Goal: Transaction & Acquisition: Purchase product/service

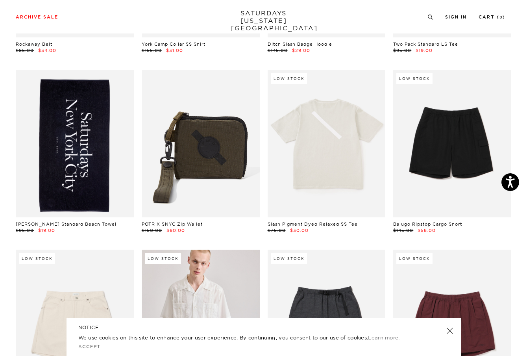
scroll to position [763, 3]
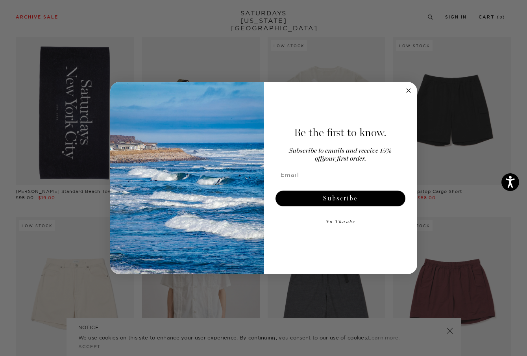
click at [409, 89] on circle "Close dialog" at bounding box center [408, 90] width 9 height 9
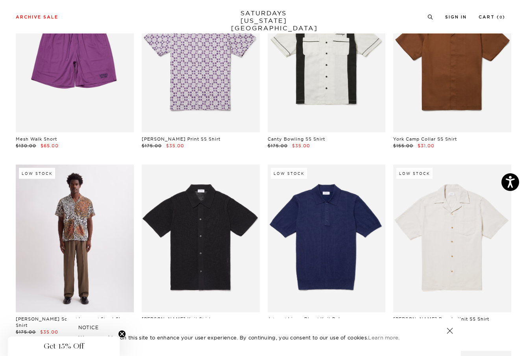
scroll to position [4773, 5]
click at [103, 262] on link at bounding box center [75, 238] width 118 height 148
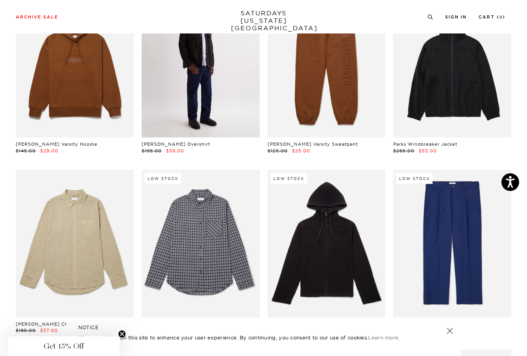
scroll to position [8401, 1]
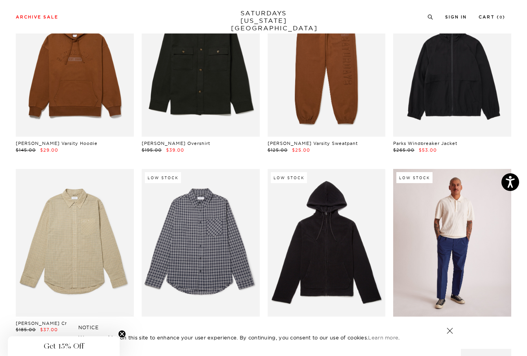
click at [430, 202] on link at bounding box center [452, 243] width 118 height 148
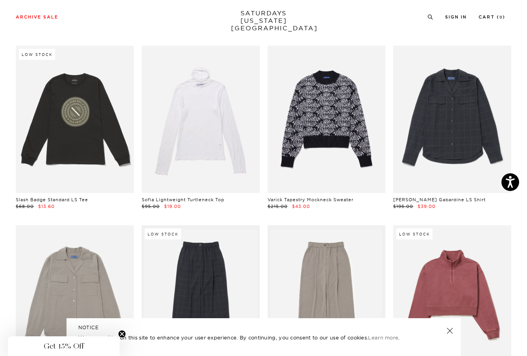
scroll to position [11040, 0]
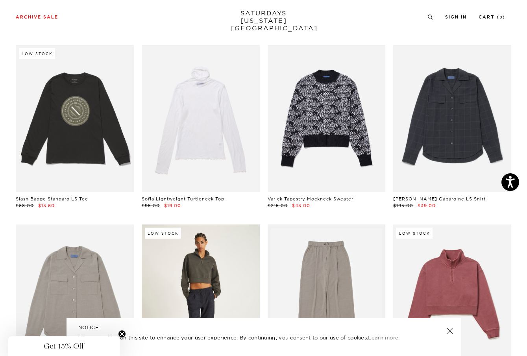
click at [216, 267] on link at bounding box center [201, 298] width 118 height 148
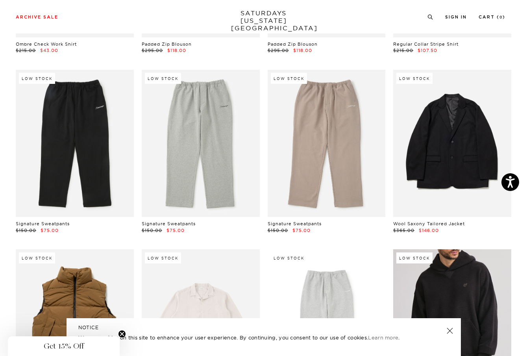
scroll to position [12016, 0]
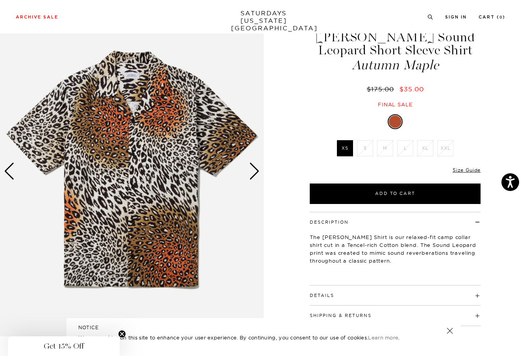
scroll to position [39, 0]
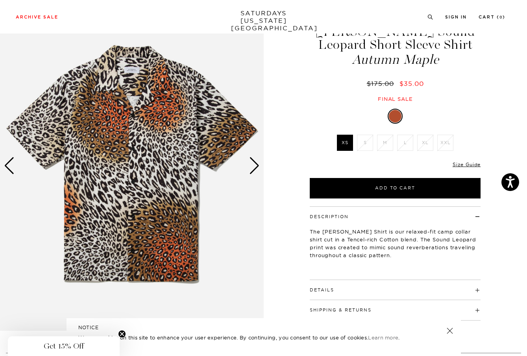
click at [257, 169] on div "Next slide" at bounding box center [254, 165] width 11 height 17
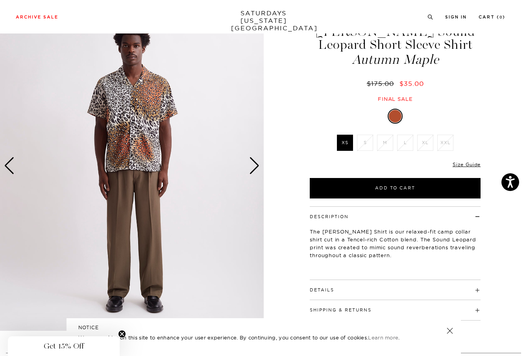
click at [257, 169] on div "Next slide" at bounding box center [254, 165] width 11 height 17
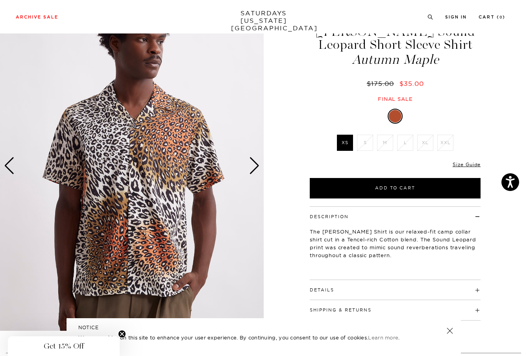
click at [257, 169] on div "Next slide" at bounding box center [254, 165] width 11 height 17
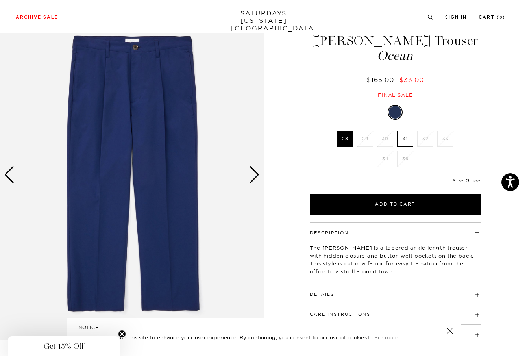
scroll to position [35, 0]
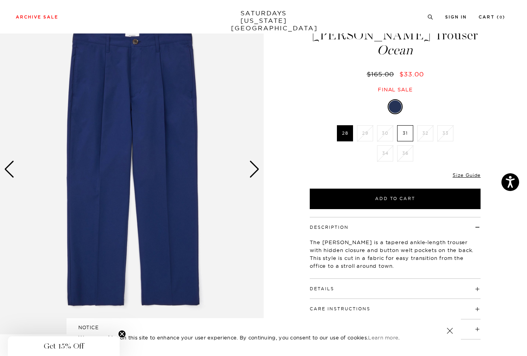
click at [259, 167] on div "Next slide" at bounding box center [254, 168] width 11 height 17
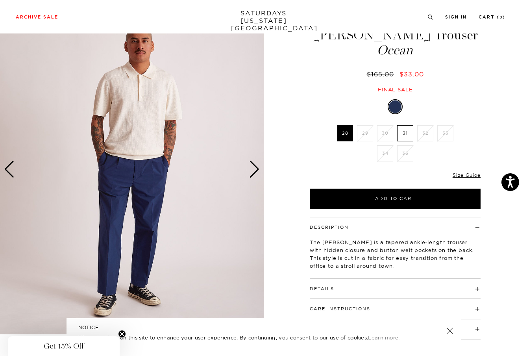
click at [259, 167] on div "Next slide" at bounding box center [254, 168] width 11 height 17
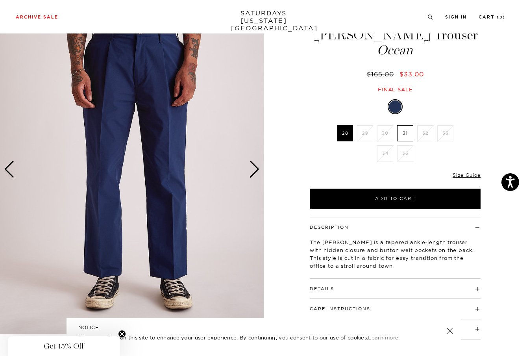
click at [259, 167] on div "Next slide" at bounding box center [254, 168] width 11 height 17
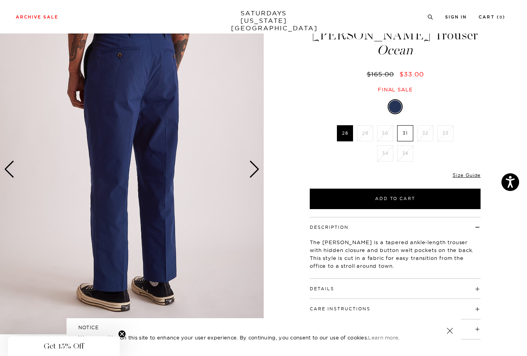
click at [259, 167] on div "Next slide" at bounding box center [254, 168] width 11 height 17
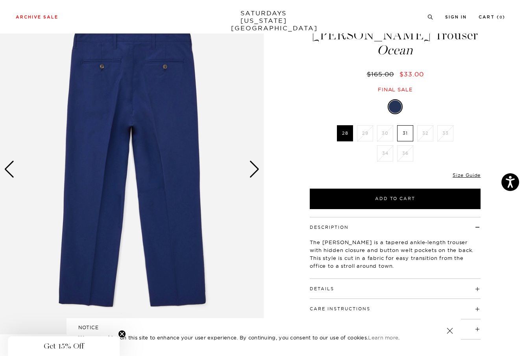
click at [259, 167] on div "Next slide" at bounding box center [254, 168] width 11 height 17
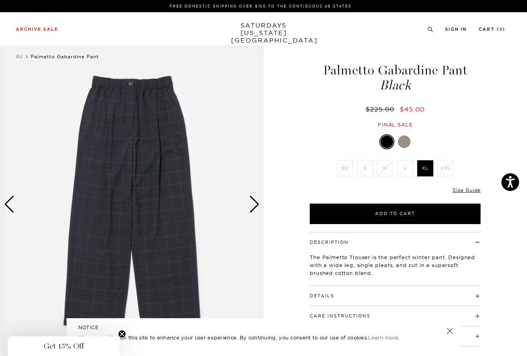
click at [263, 197] on img at bounding box center [132, 204] width 264 height 329
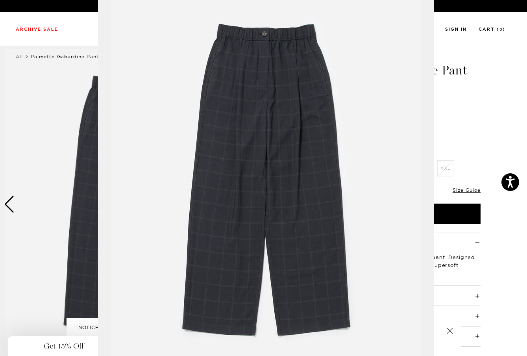
scroll to position [18, 0]
click at [463, 127] on figure at bounding box center [263, 178] width 527 height 356
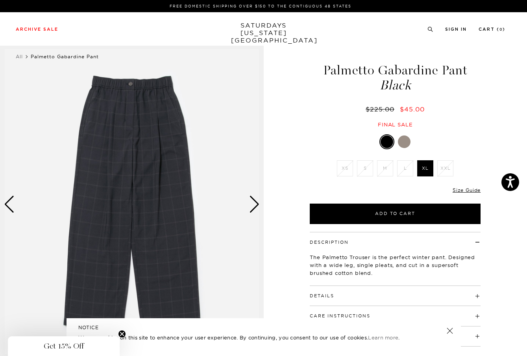
click at [256, 202] on div "Next slide" at bounding box center [254, 203] width 11 height 17
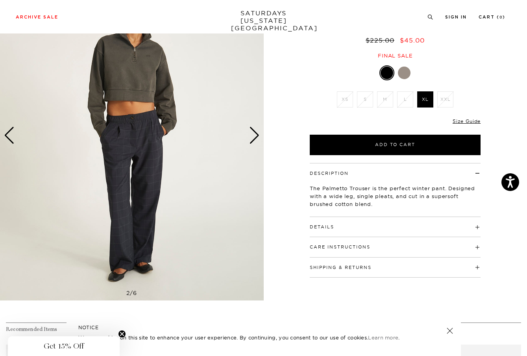
scroll to position [68, 0]
click at [254, 136] on div "Next slide" at bounding box center [254, 135] width 11 height 17
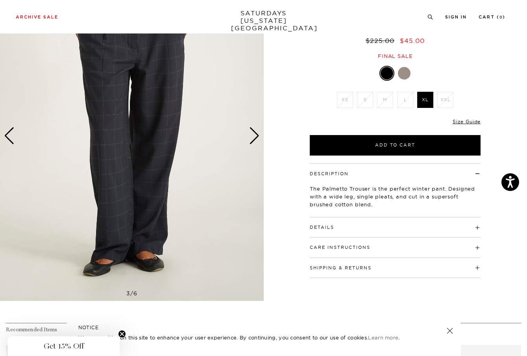
click at [254, 136] on div "Next slide" at bounding box center [254, 135] width 11 height 17
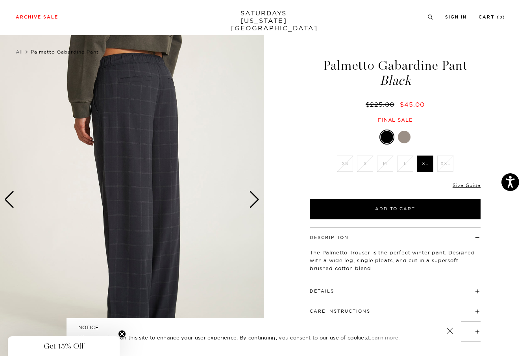
scroll to position [4, 0]
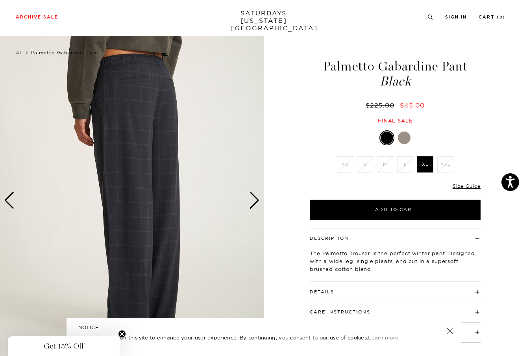
click at [256, 202] on div "Next slide" at bounding box center [254, 200] width 11 height 17
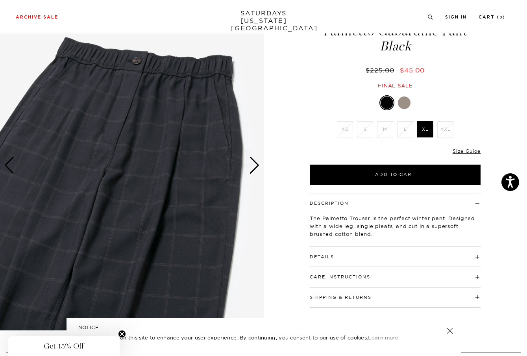
scroll to position [40, 0]
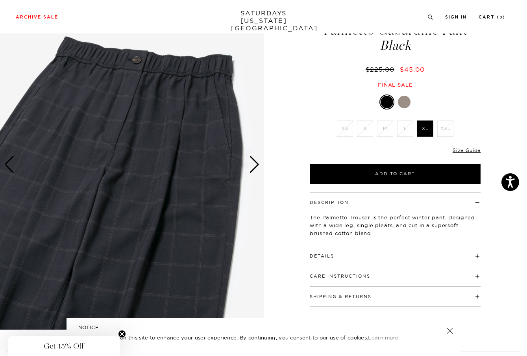
click at [256, 163] on div "Next slide" at bounding box center [254, 164] width 11 height 17
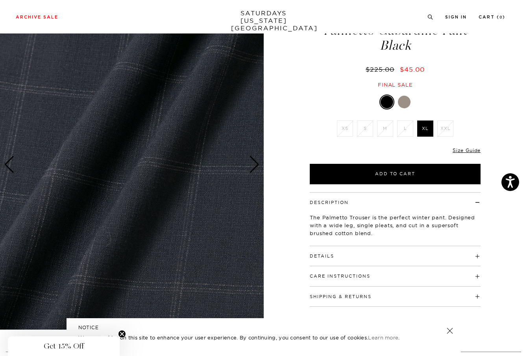
click at [256, 163] on div "Next slide" at bounding box center [254, 164] width 11 height 17
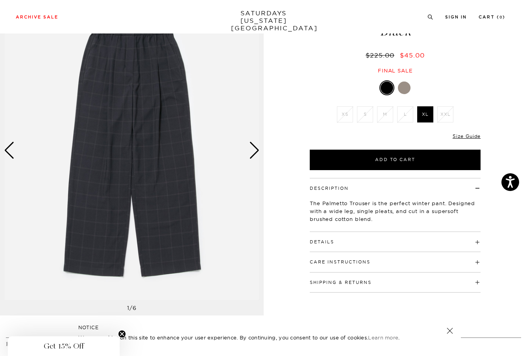
scroll to position [61, 0]
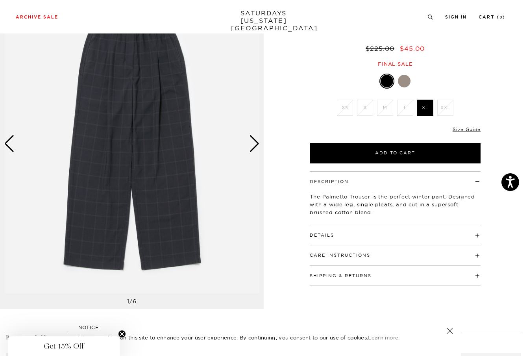
click at [402, 85] on div at bounding box center [404, 81] width 13 height 13
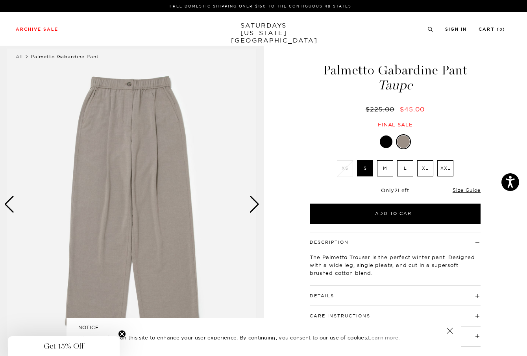
click at [259, 204] on div "Next slide" at bounding box center [254, 203] width 11 height 17
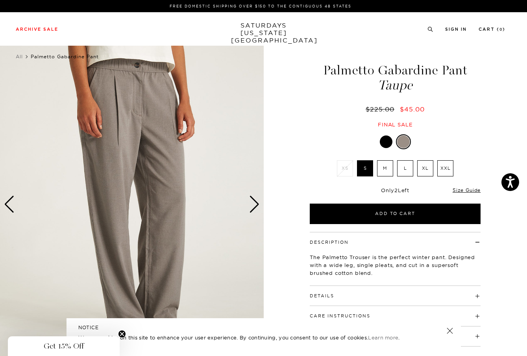
click at [259, 199] on div "Next slide" at bounding box center [254, 203] width 11 height 17
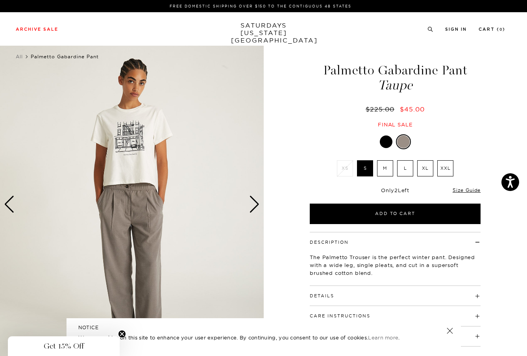
click at [259, 199] on div "Next slide" at bounding box center [254, 203] width 11 height 17
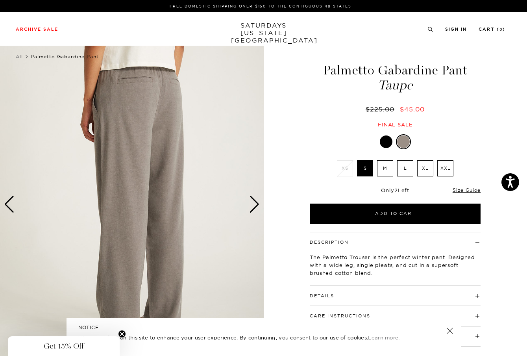
click at [259, 199] on div "Next slide" at bounding box center [254, 203] width 11 height 17
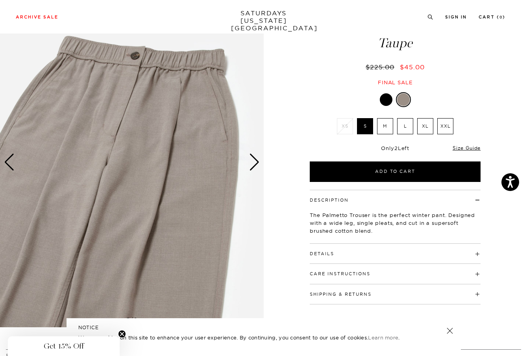
scroll to position [41, 0]
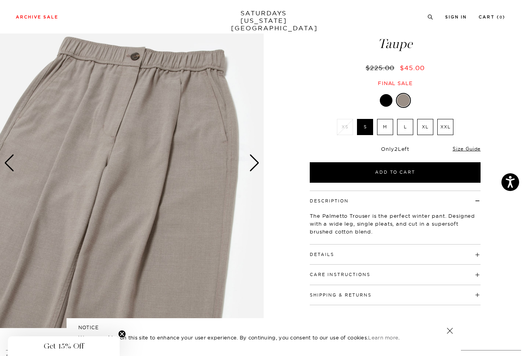
click at [256, 168] on div "Next slide" at bounding box center [254, 162] width 11 height 17
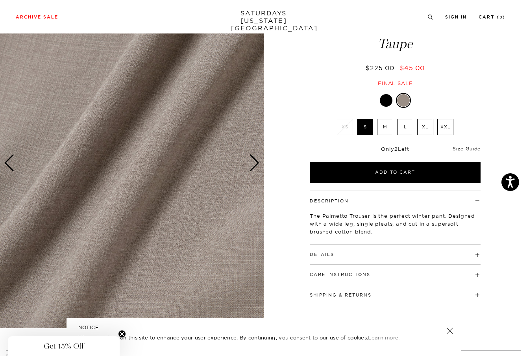
click at [256, 168] on div "Next slide" at bounding box center [254, 162] width 11 height 17
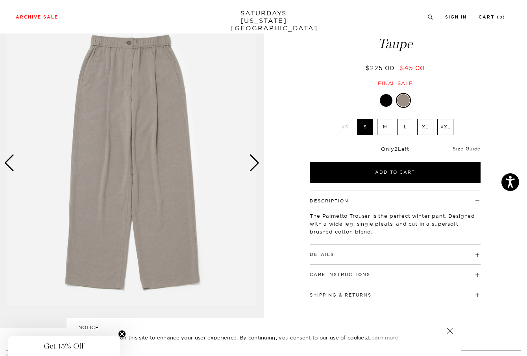
click at [256, 168] on div "Next slide" at bounding box center [254, 162] width 11 height 17
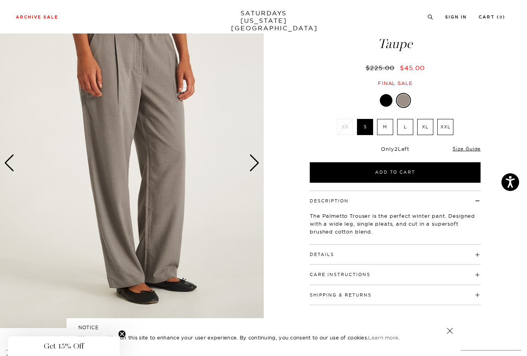
click at [256, 168] on div "Next slide" at bounding box center [254, 162] width 11 height 17
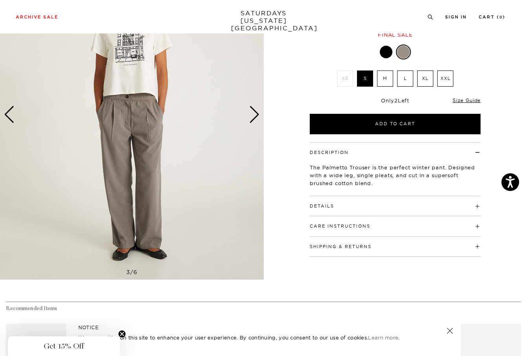
scroll to position [92, 0]
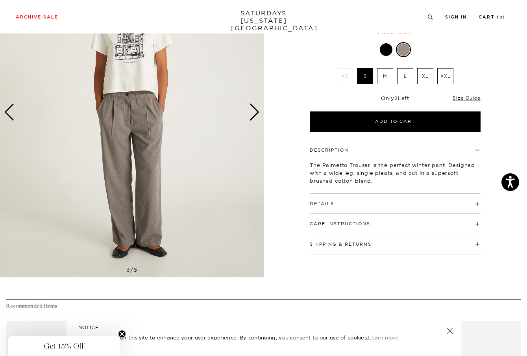
click at [316, 204] on button "Details" at bounding box center [322, 203] width 24 height 4
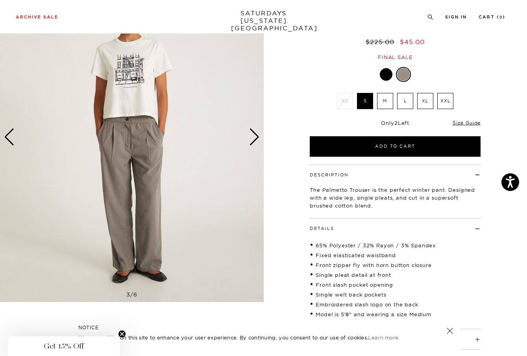
scroll to position [40, 0]
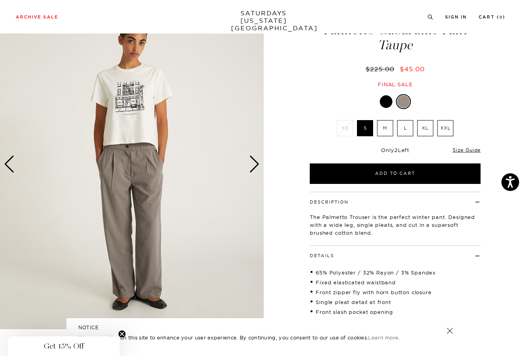
click at [388, 105] on div at bounding box center [386, 101] width 13 height 13
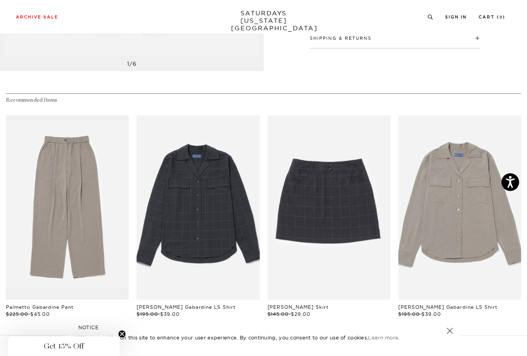
scroll to position [328, 0]
